Goal: Task Accomplishment & Management: Manage account settings

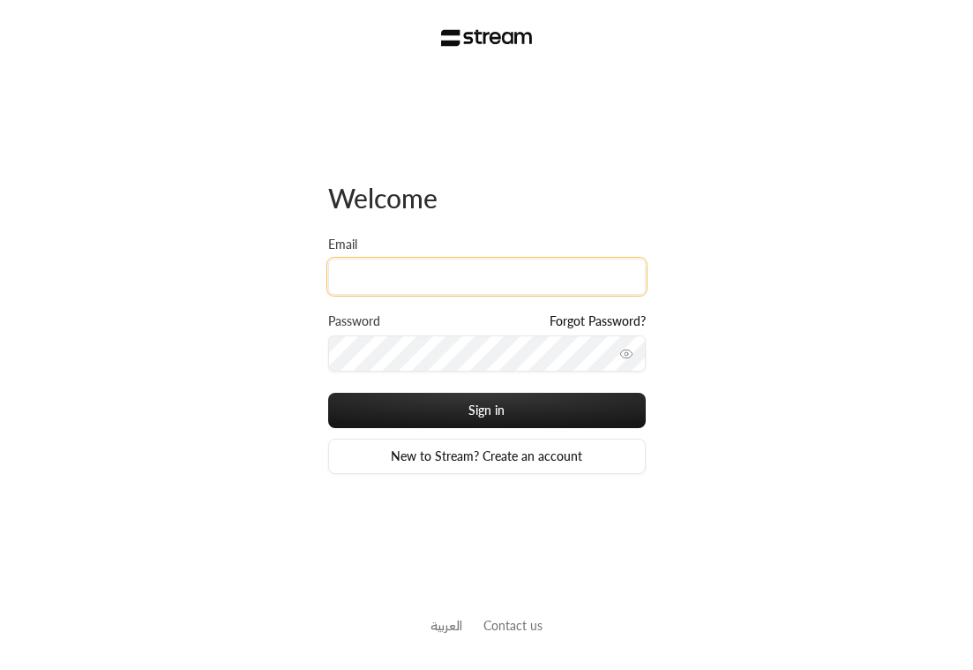
click at [537, 282] on input "Email" at bounding box center [487, 276] width 318 height 36
type input "ibtisam+a2@streampay.sa"
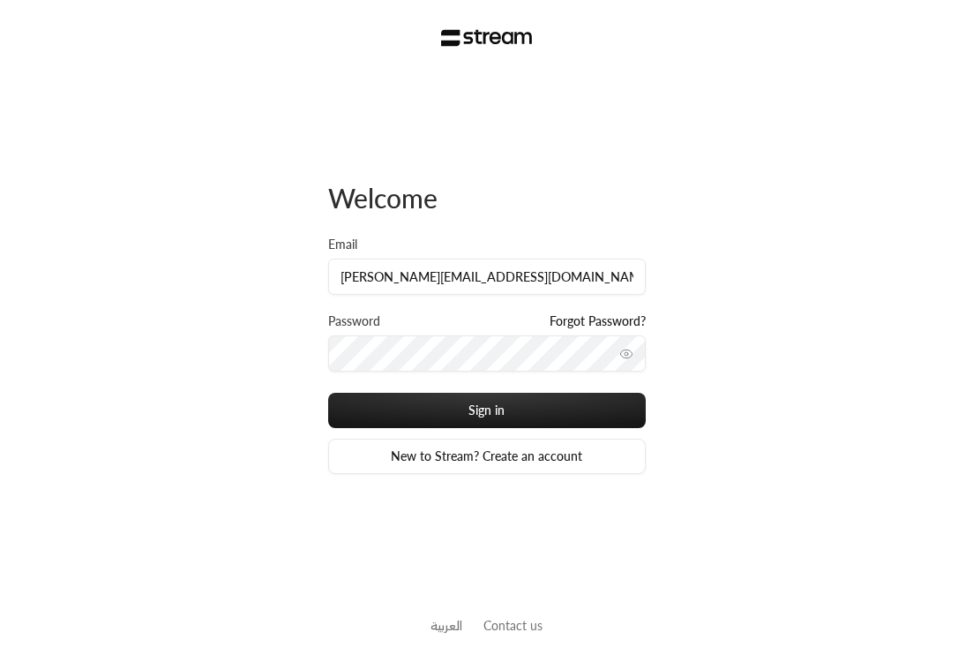
type input "[PERSON_NAME][EMAIL_ADDRESS][DOMAIN_NAME]"
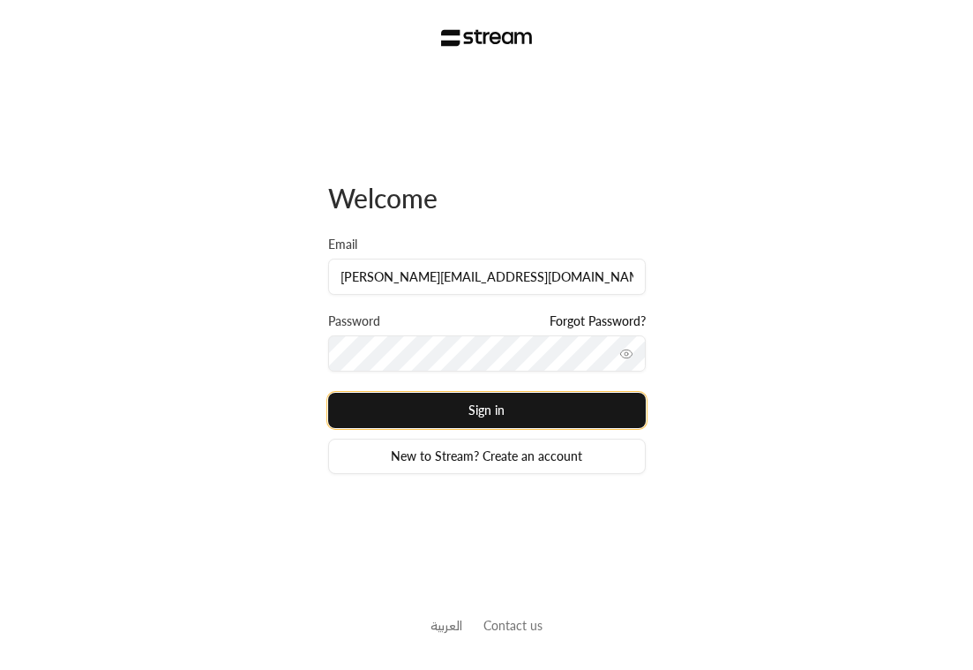
click at [464, 408] on button "Sign in" at bounding box center [487, 410] width 318 height 35
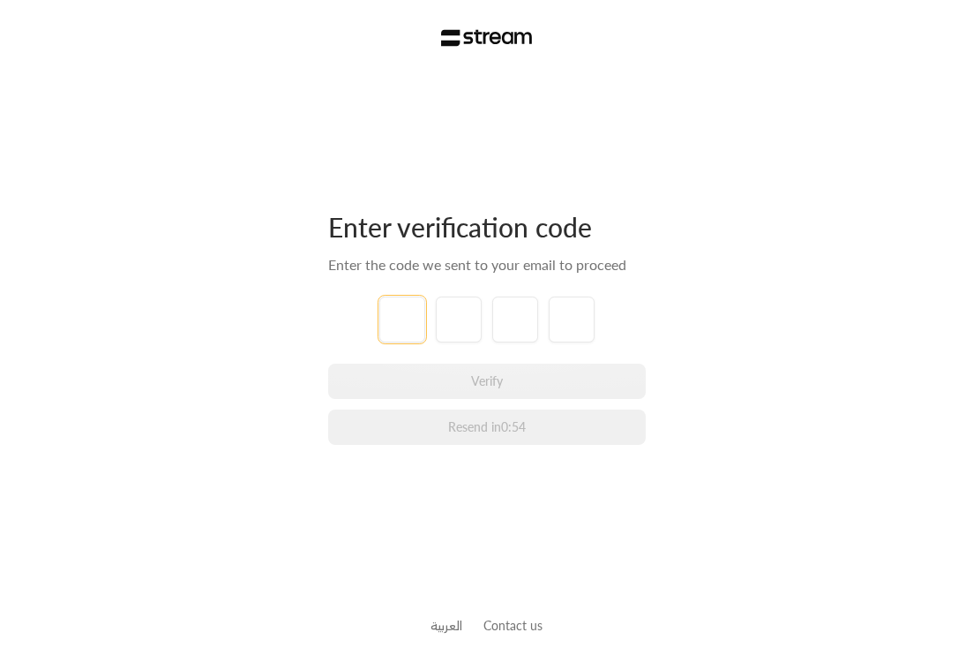
type input "6"
type input "3"
type input "0"
type input "2"
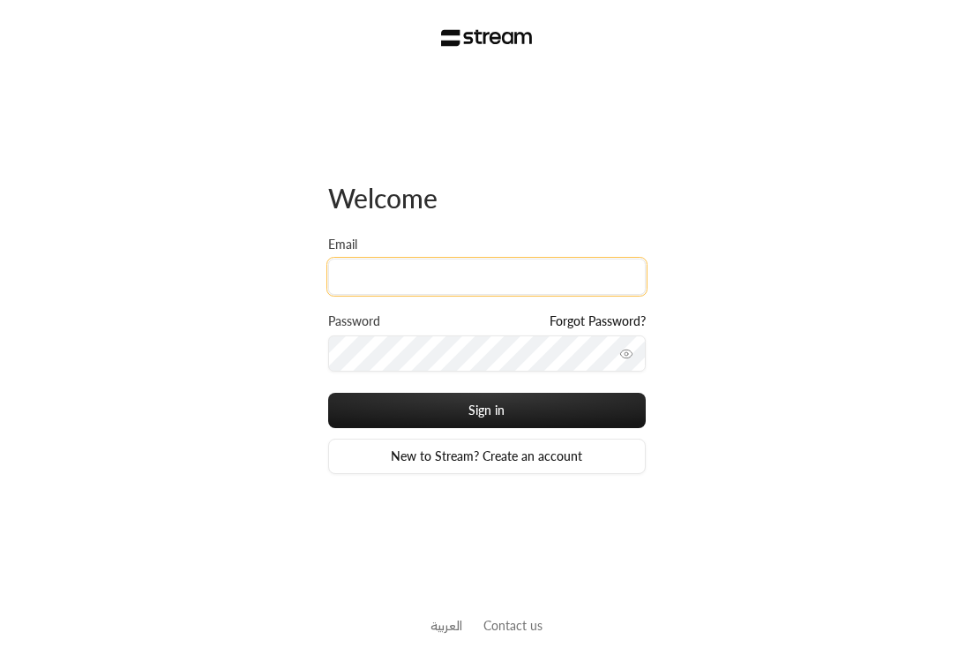
click at [465, 284] on input "Email" at bounding box center [487, 276] width 318 height 36
type input "[EMAIL_ADDRESS][DOMAIN_NAME]"
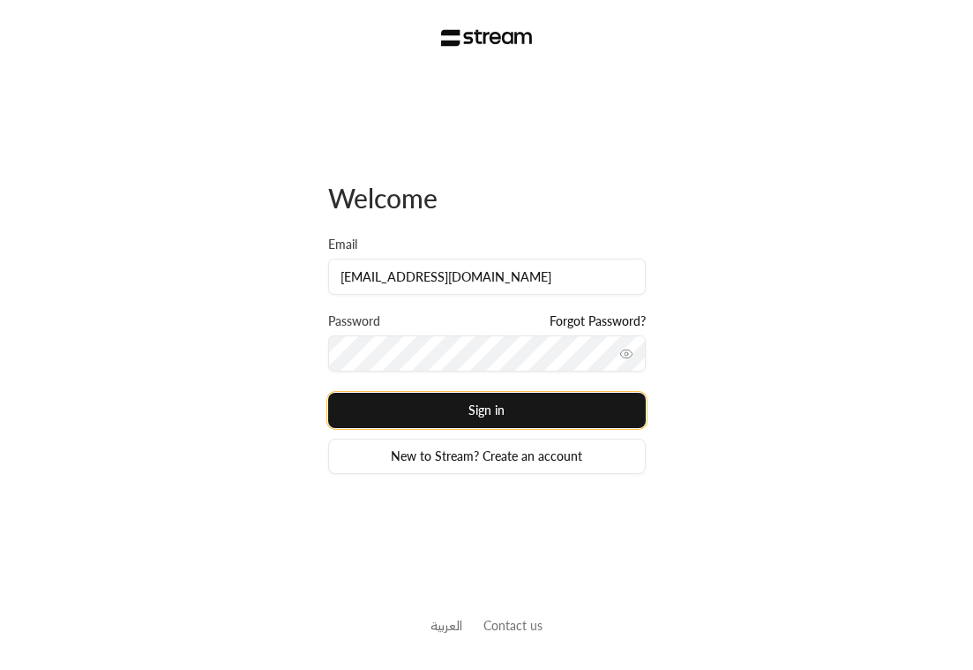
click at [430, 413] on button "Sign in" at bounding box center [487, 410] width 318 height 35
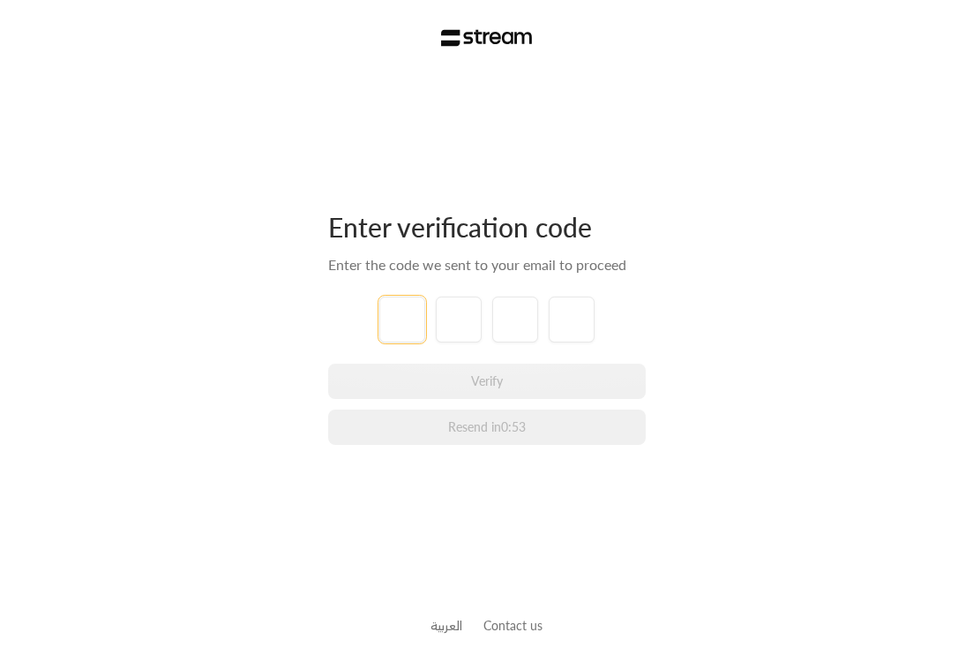
type input "0"
type input "4"
type input "2"
type input "4"
